Goal: Transaction & Acquisition: Obtain resource

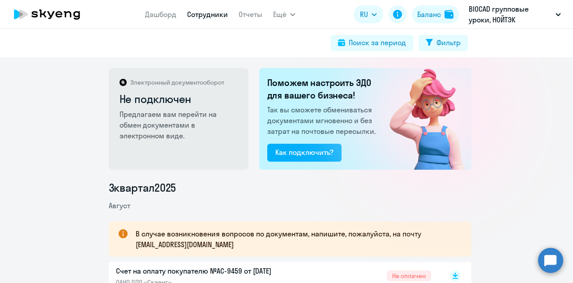
click at [204, 13] on link "Сотрудники" at bounding box center [207, 14] width 41 height 9
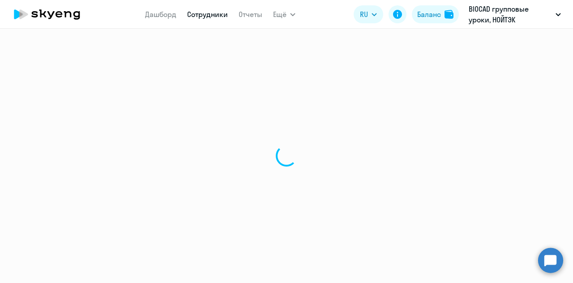
select select "30"
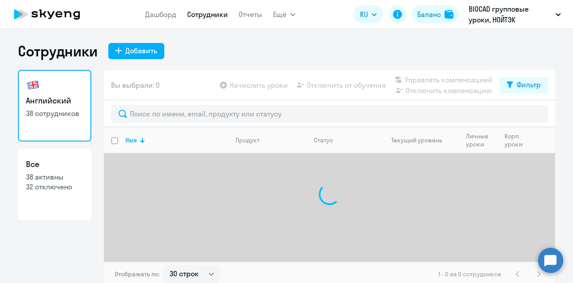
click at [255, 26] on app-header "Дашборд Сотрудники Отчеты Ещё Начислить уроки Документооборот Все продукты Дашб…" at bounding box center [286, 14] width 573 height 29
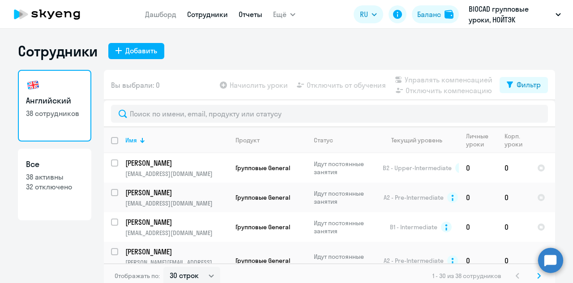
click at [253, 15] on link "Отчеты" at bounding box center [251, 14] width 24 height 9
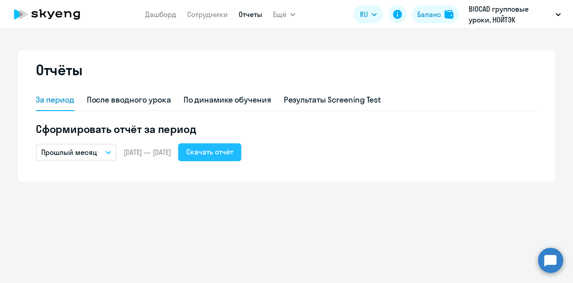
click at [233, 149] on div "Скачать отчёт" at bounding box center [209, 151] width 47 height 11
click at [252, 94] on div "По динамике обучения" at bounding box center [228, 100] width 88 height 12
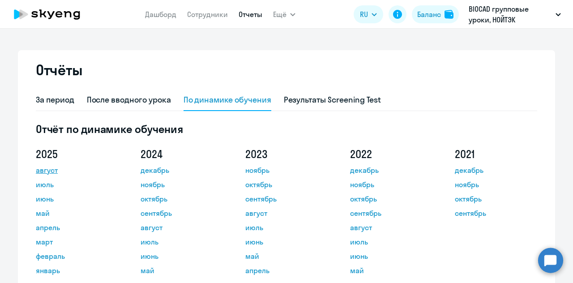
click at [51, 172] on link "август" at bounding box center [76, 170] width 81 height 11
click at [204, 13] on link "Сотрудники" at bounding box center [207, 14] width 41 height 9
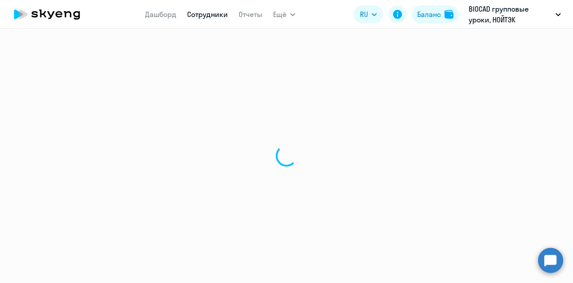
select select "30"
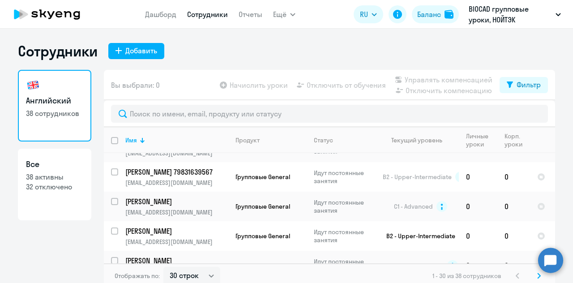
scroll to position [5, 0]
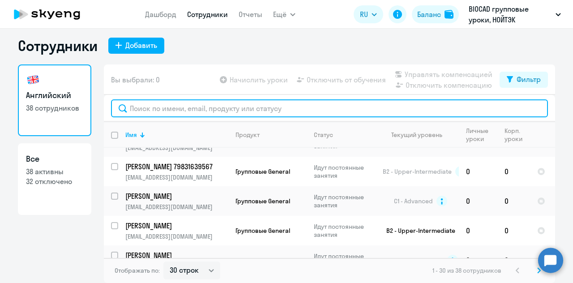
click at [205, 112] on input "text" at bounding box center [329, 108] width 437 height 18
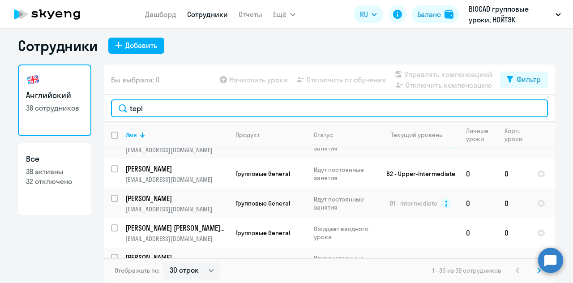
scroll to position [320, 0]
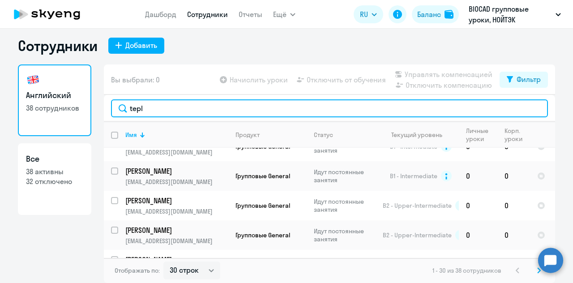
type input "tepl"
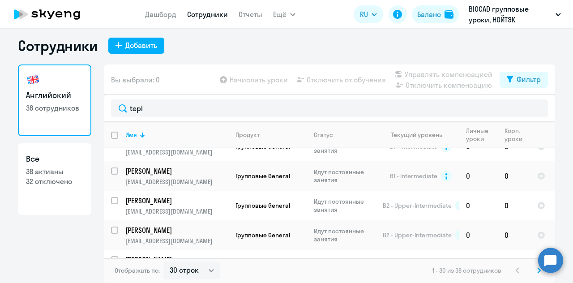
click at [44, 187] on link "Все 38 активны 32 отключено" at bounding box center [54, 179] width 73 height 72
select select "30"
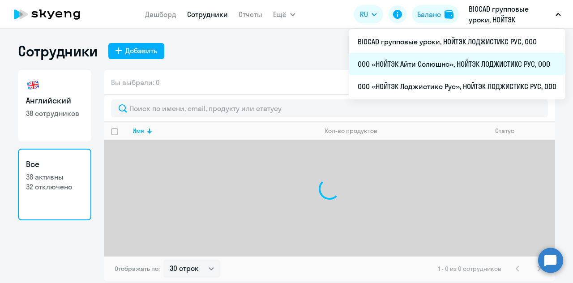
click at [406, 68] on li "ООО «НОЙТЭК Айти Солюшнс», НОЙТЭК ЛОДЖИСТИКС РУС, ООО" at bounding box center [457, 64] width 217 height 22
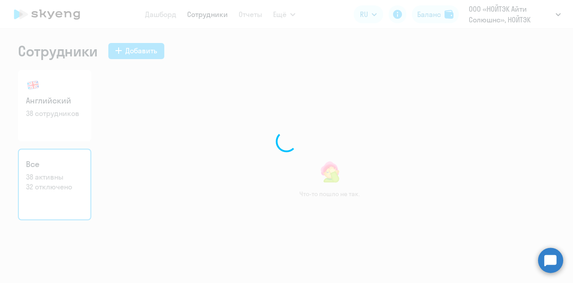
click at [55, 18] on div at bounding box center [286, 141] width 573 height 283
select select "30"
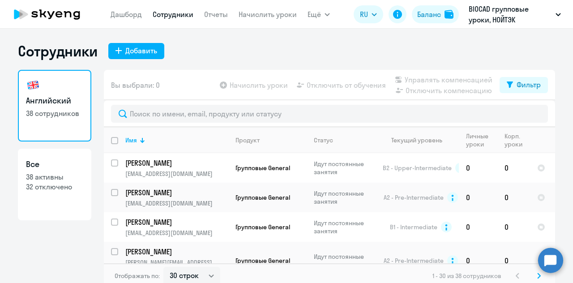
select select "30"
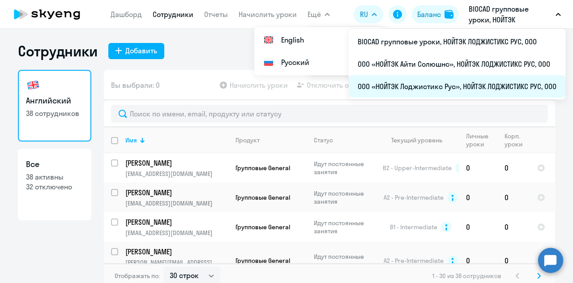
click at [470, 87] on li "ООО «НОЙТЭК Лоджистикс Рус», НОЙТЭК ЛОДЖИСТИКС РУС, ООО" at bounding box center [457, 86] width 217 height 22
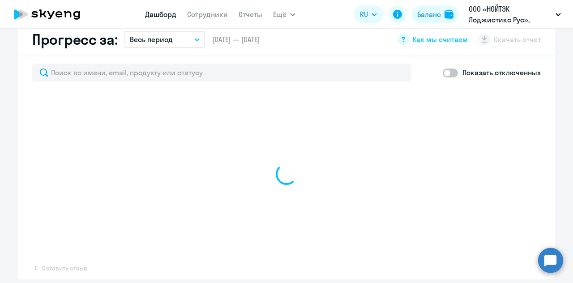
scroll to position [448, 0]
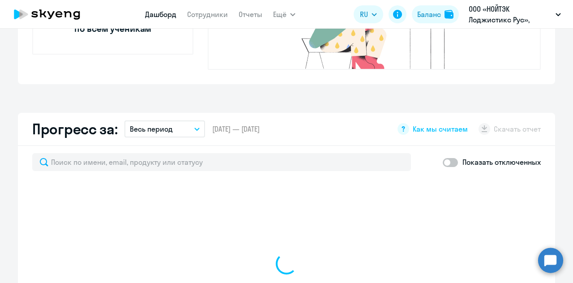
select select "30"
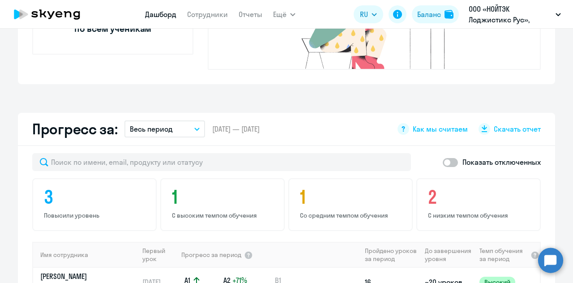
click at [185, 120] on button "Весь период" at bounding box center [164, 128] width 81 height 17
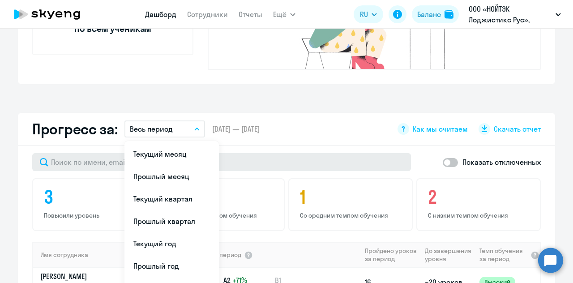
click at [178, 165] on li "Прошлый месяц" at bounding box center [171, 176] width 94 height 22
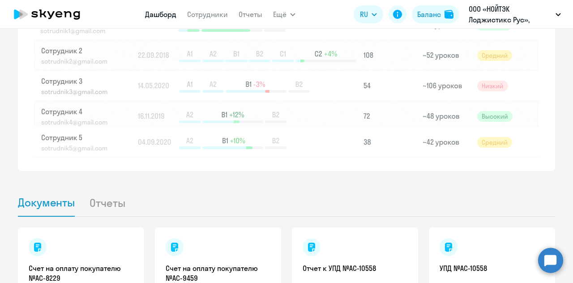
scroll to position [884, 0]
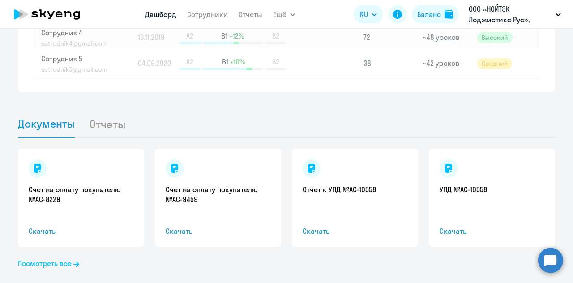
click at [49, 258] on link "Посмотреть все" at bounding box center [48, 263] width 61 height 11
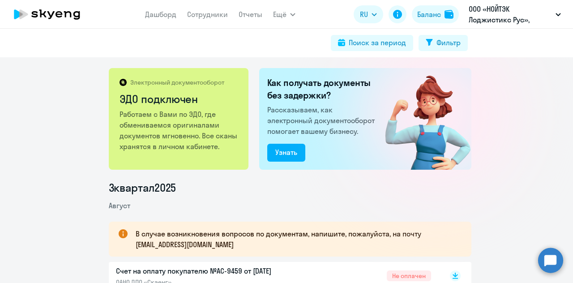
click at [165, 129] on p "Работаем с Вами по ЭДО, где обмениваемся оригиналами документов мгновенно. Все …" at bounding box center [180, 130] width 120 height 43
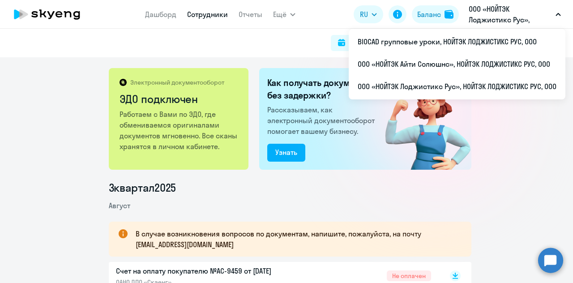
click at [204, 12] on link "Сотрудники" at bounding box center [207, 14] width 41 height 9
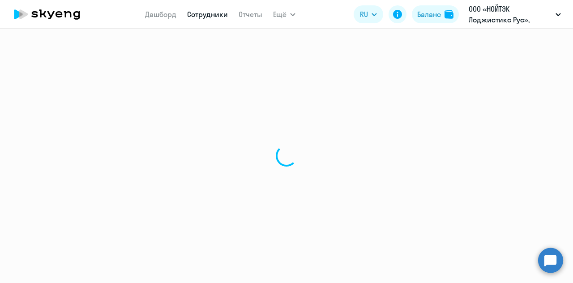
select select "30"
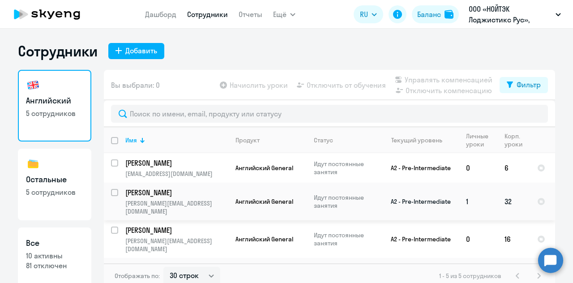
click at [260, 192] on td "Английский General" at bounding box center [267, 202] width 78 height 38
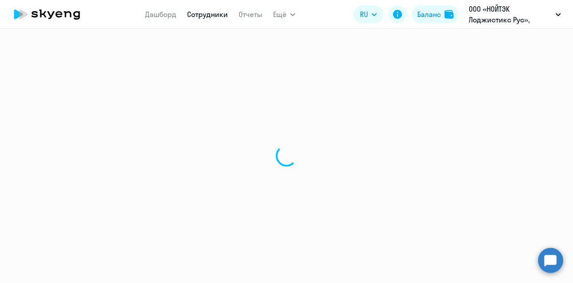
select select "english"
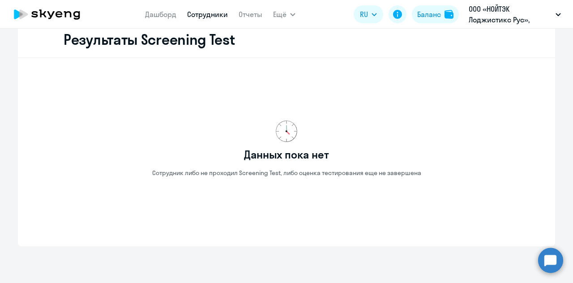
scroll to position [1565, 0]
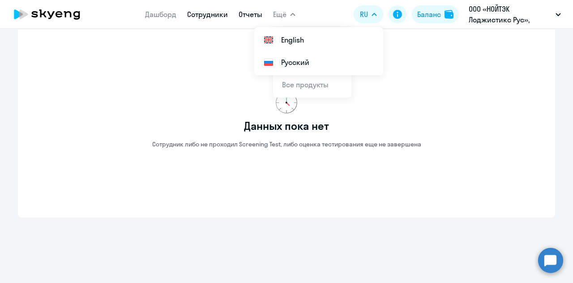
click at [252, 10] on link "Отчеты" at bounding box center [251, 14] width 24 height 9
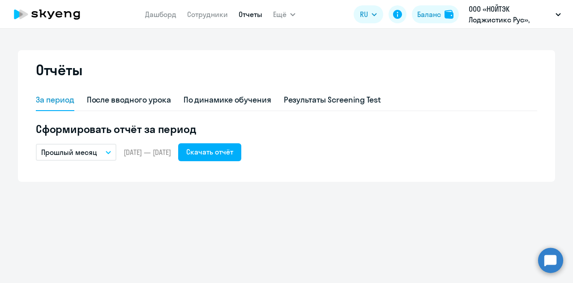
click at [88, 155] on p "Прошлый месяц" at bounding box center [69, 152] width 56 height 11
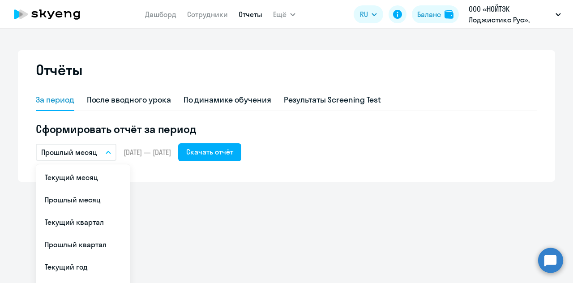
click at [88, 155] on p "Прошлый месяц" at bounding box center [69, 152] width 56 height 11
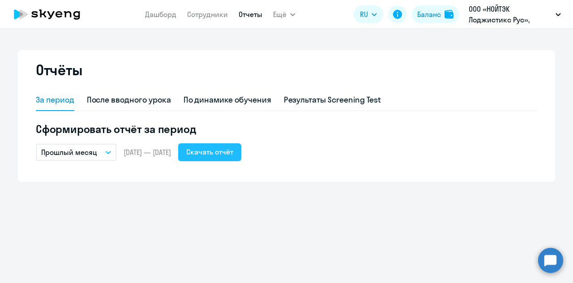
click at [218, 155] on div "Скачать отчёт" at bounding box center [209, 151] width 47 height 11
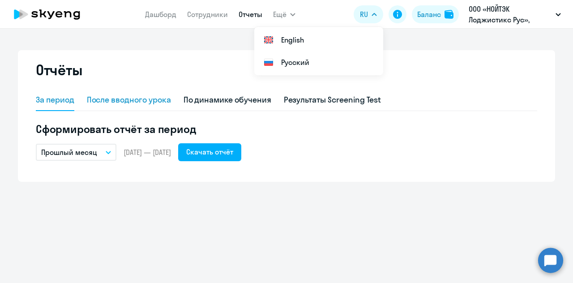
click at [158, 102] on div "После вводного урока" at bounding box center [129, 100] width 84 height 12
select select "10"
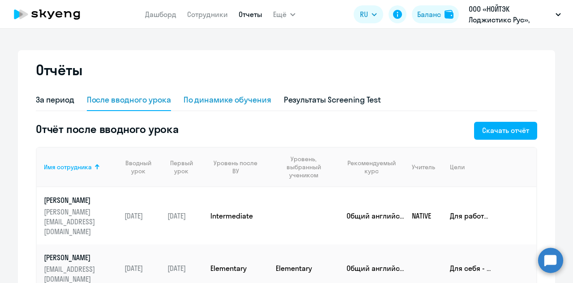
click at [218, 101] on div "По динамике обучения" at bounding box center [228, 100] width 88 height 12
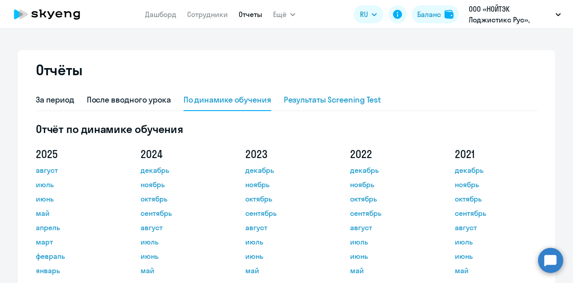
click at [284, 94] on div "Результаты Screening Test" at bounding box center [333, 100] width 98 height 12
